Goal: Information Seeking & Learning: Learn about a topic

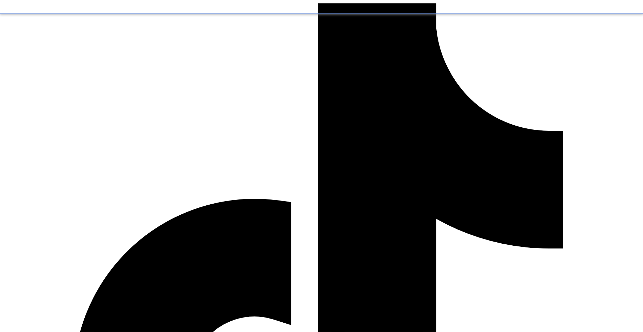
scroll to position [118, 0]
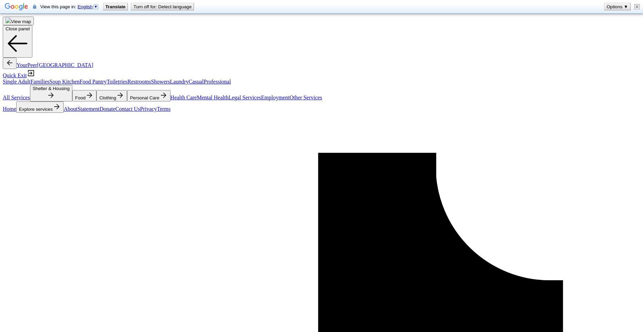
scroll to position [1241, 0]
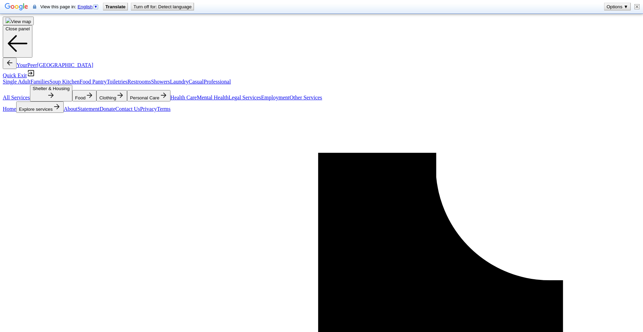
scroll to position [496, 0]
select select "recentlyUpdated"
